Goal: Task Accomplishment & Management: Manage account settings

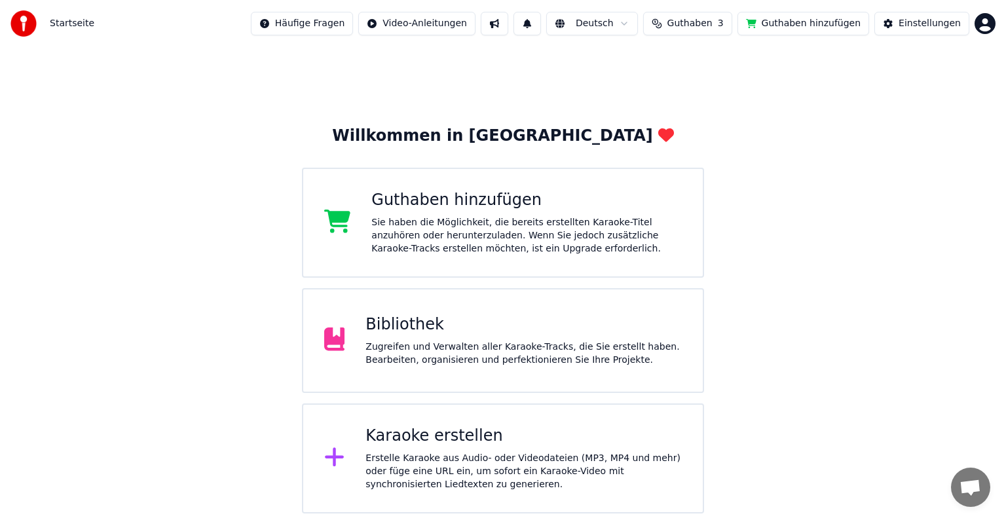
click at [731, 20] on button "Guthaben 3" at bounding box center [687, 24] width 89 height 24
click at [698, 118] on button "Aktualisieren" at bounding box center [706, 122] width 92 height 24
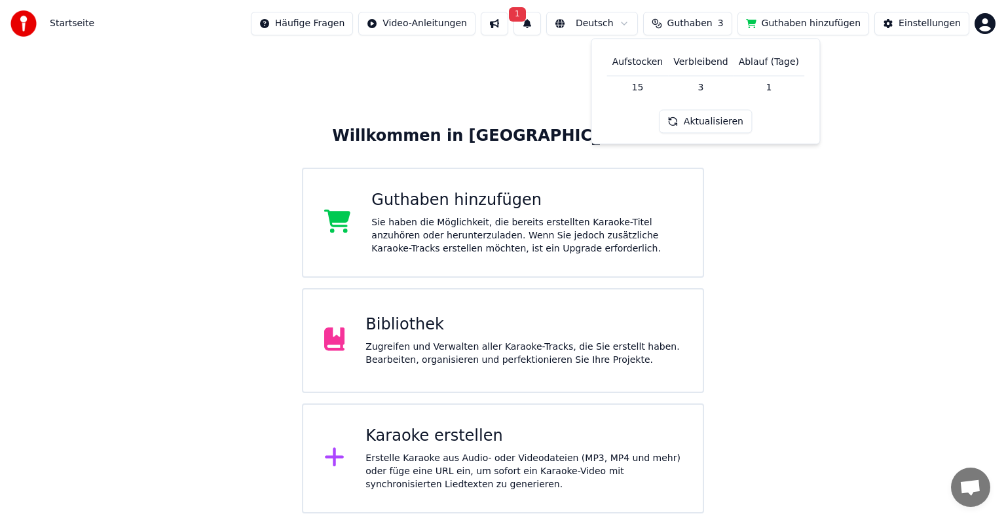
click at [541, 29] on button "1" at bounding box center [528, 24] width 28 height 24
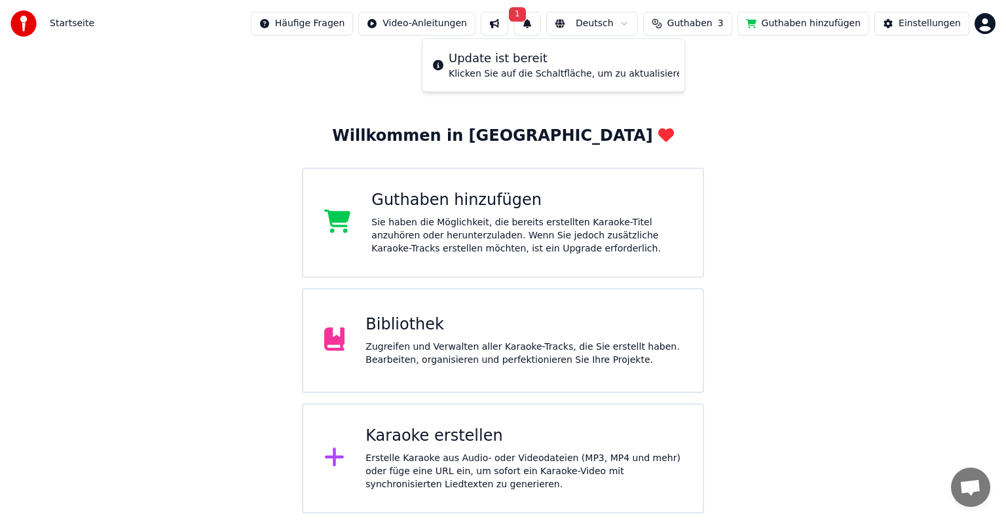
click at [622, 72] on div "Klicken Sie auf die Schaltfläche, um zu aktualisieren" at bounding box center [568, 73] width 239 height 13
click at [662, 61] on button "Aktualisieren" at bounding box center [677, 65] width 82 height 24
click at [445, 330] on div "Bibliothek" at bounding box center [524, 324] width 316 height 21
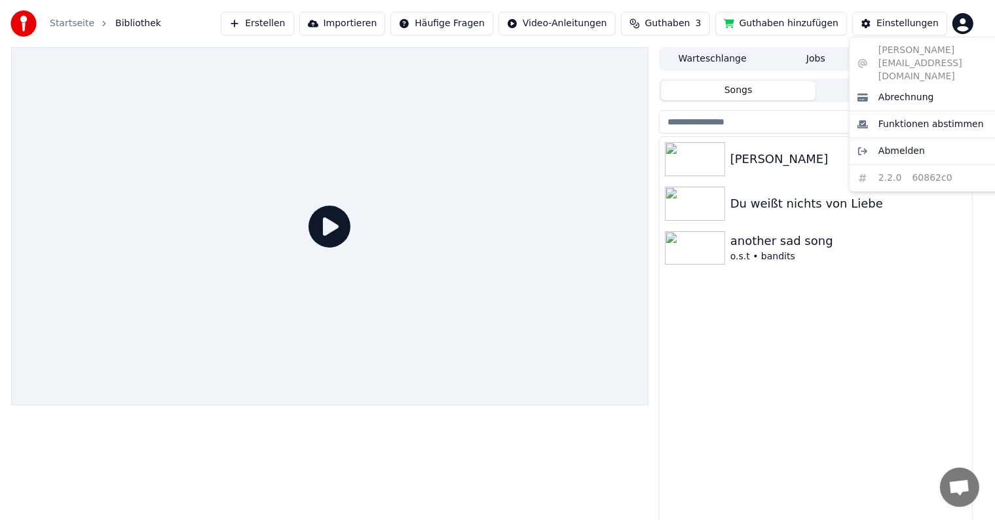
click at [980, 22] on html "Startseite Bibliothek Erstellen Importieren Häufige Fragen Video-Anleitungen Gu…" at bounding box center [497, 260] width 995 height 520
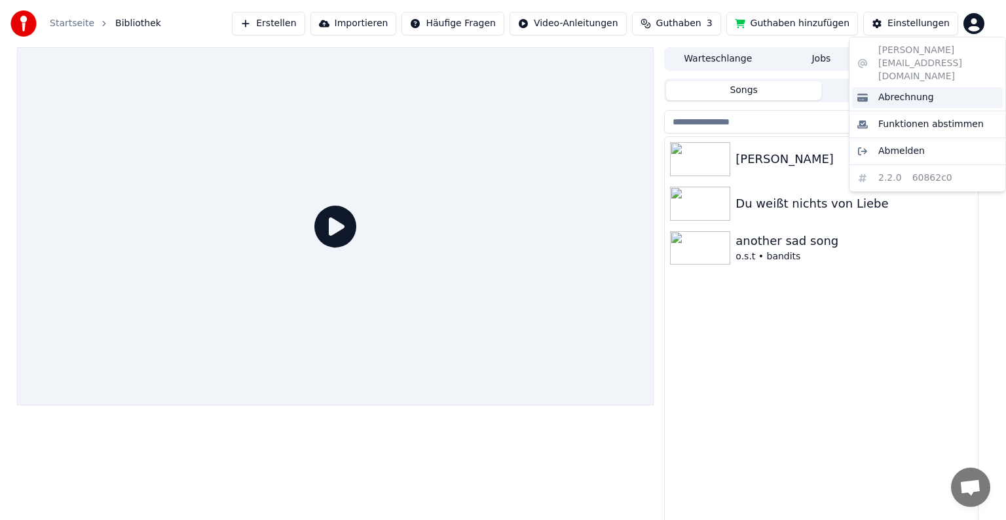
click at [899, 91] on span "Abrechnung" at bounding box center [906, 97] width 56 height 13
